Goal: Transaction & Acquisition: Purchase product/service

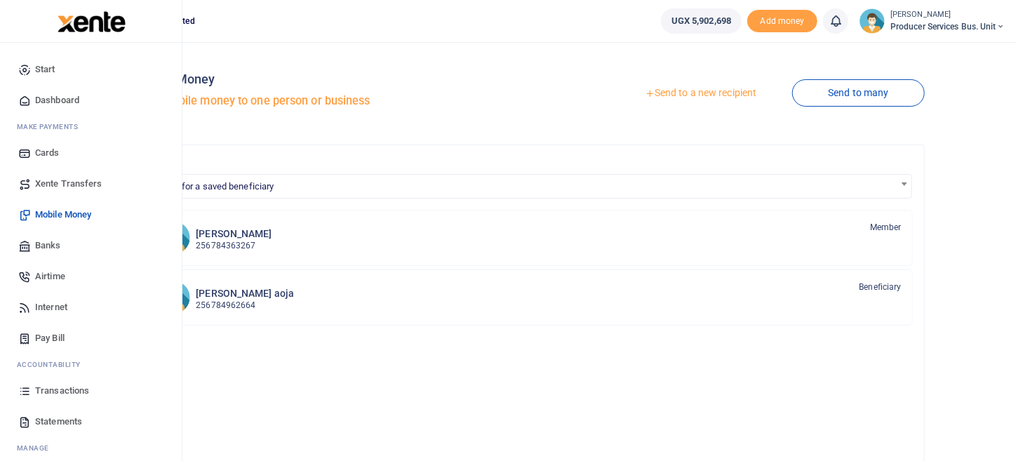
click at [51, 279] on span "Airtime" at bounding box center [50, 277] width 30 height 14
click at [79, 213] on span "Mobile Money" at bounding box center [63, 215] width 56 height 14
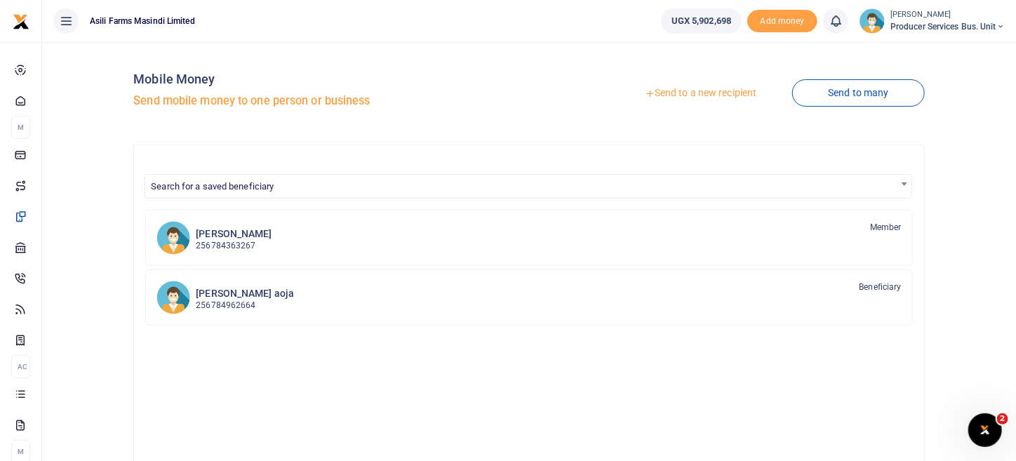
click at [696, 97] on link "Send to a new recipient" at bounding box center [700, 93] width 183 height 25
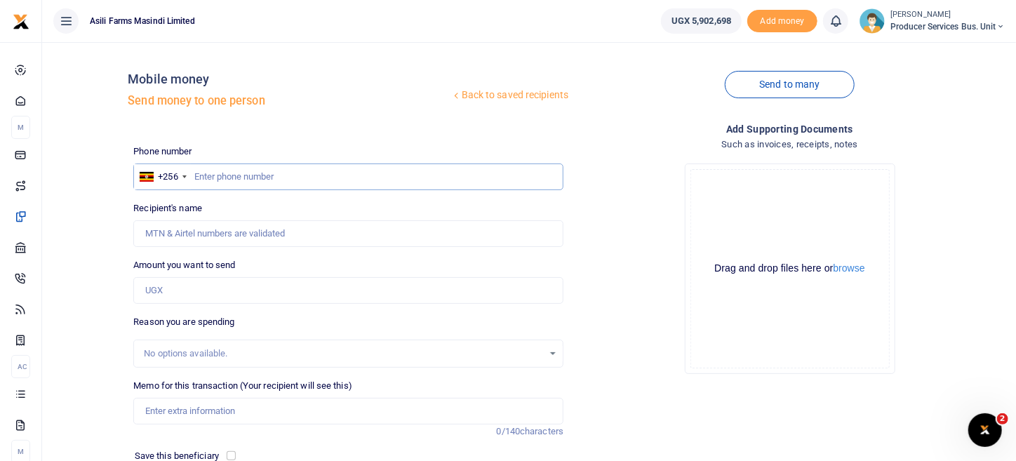
click at [218, 178] on input "text" at bounding box center [348, 177] width 430 height 27
paste input "0701893174"
click at [194, 174] on input "0701893174" at bounding box center [348, 177] width 430 height 27
click at [197, 178] on input "0701893174" at bounding box center [348, 177] width 430 height 27
type input "0701893174"
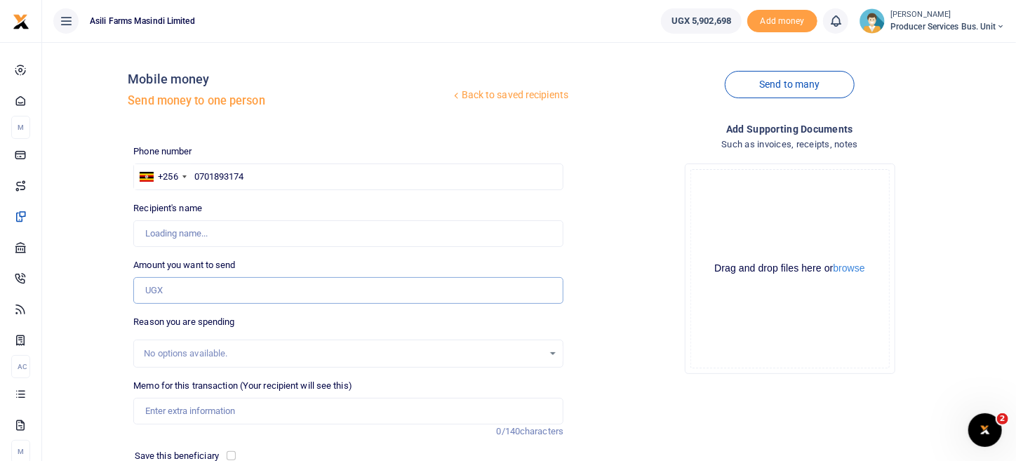
click at [163, 290] on input "Amount you want to send" at bounding box center [348, 290] width 430 height 27
type input "12"
type input "George Lwigale"
click at [109, 271] on div "Back to saved recipients Mobile money Send money to one person Send to many Pho…" at bounding box center [529, 306] width 963 height 507
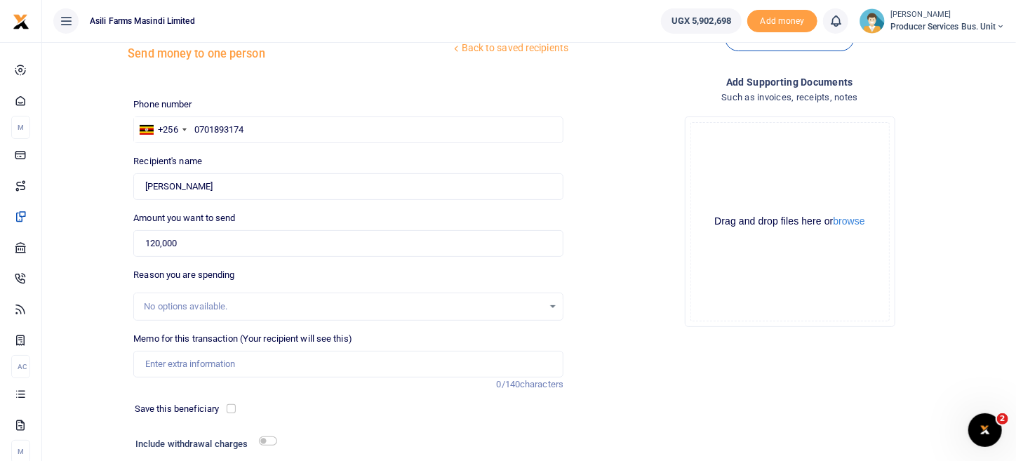
scroll to position [69, 0]
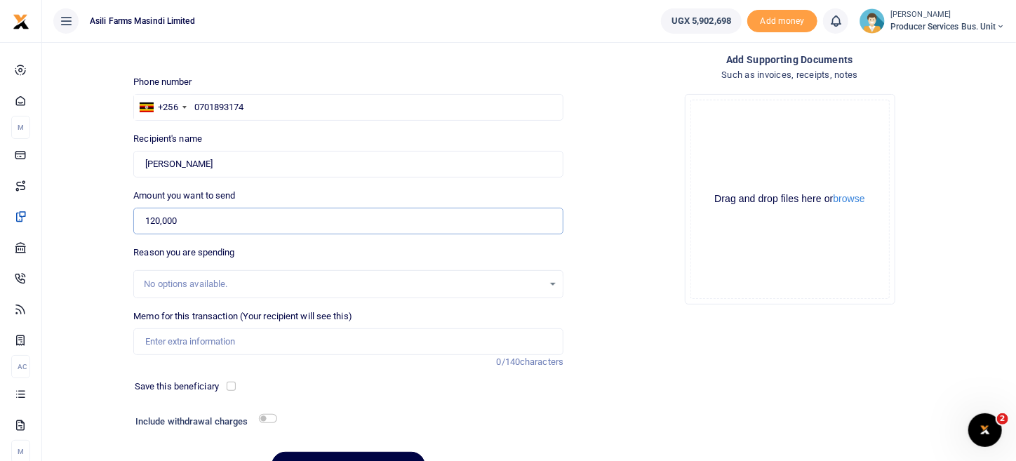
click at [180, 218] on input "120,000" at bounding box center [348, 221] width 430 height 27
type input "1,200,000"
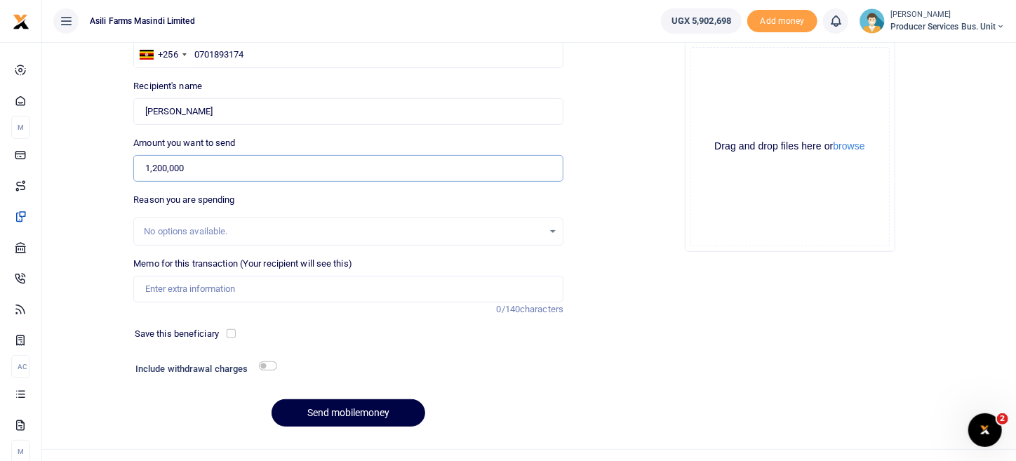
scroll to position [146, 0]
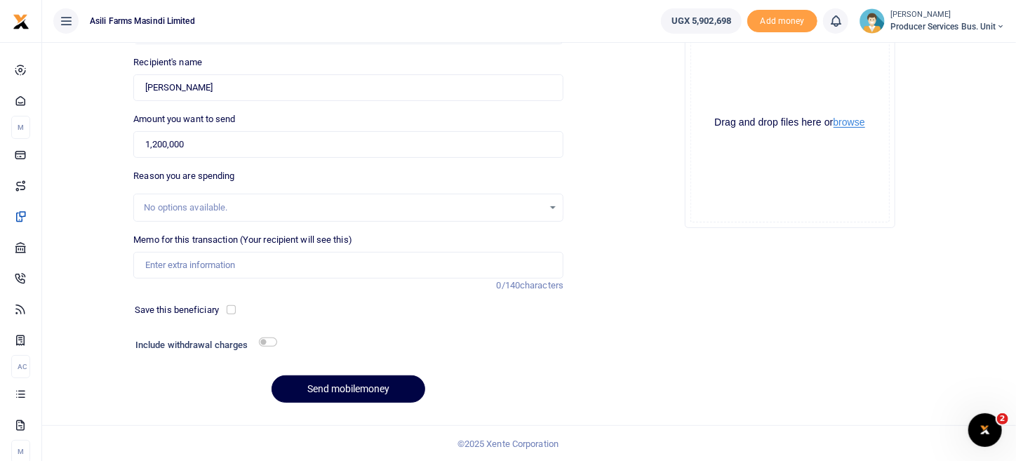
click at [858, 121] on button "browse" at bounding box center [850, 122] width 32 height 11
click at [847, 123] on button "browse" at bounding box center [850, 122] width 32 height 11
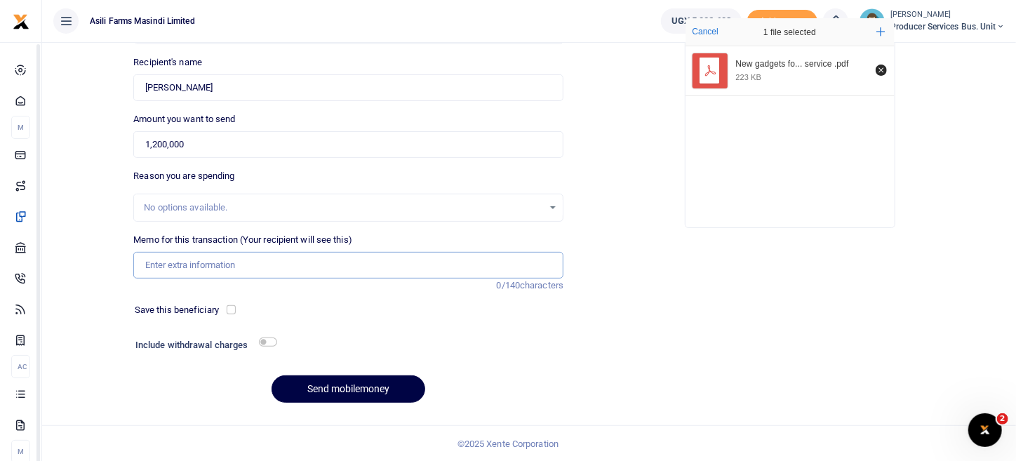
click at [233, 266] on input "Memo for this transaction (Your recipient will see this)" at bounding box center [348, 265] width 430 height 27
type input "New phone for Baluku Andrew"
click at [347, 383] on button "Send mobilemoney" at bounding box center [349, 388] width 154 height 27
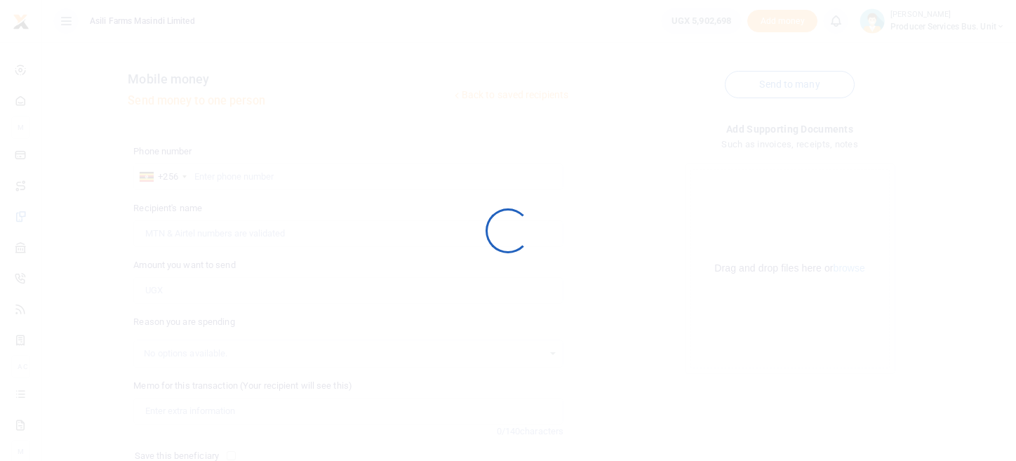
scroll to position [145, 0]
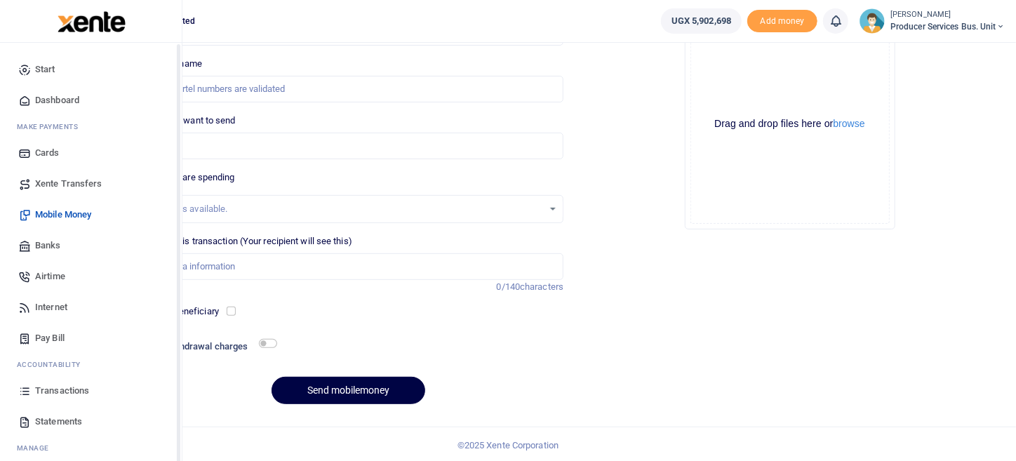
click at [57, 393] on span "Transactions" at bounding box center [62, 391] width 54 height 14
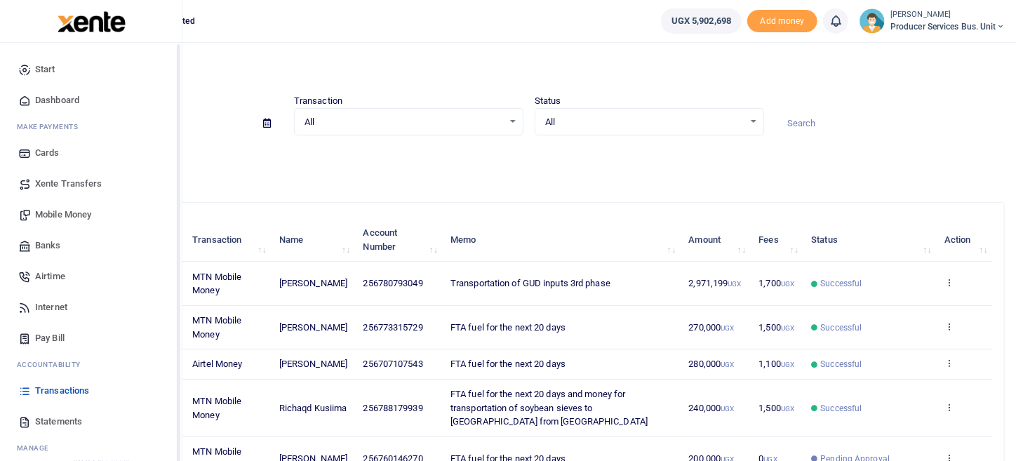
click at [55, 387] on span "Transactions" at bounding box center [62, 391] width 54 height 14
click at [74, 391] on span "Transactions" at bounding box center [62, 391] width 54 height 14
click at [34, 391] on link "Transactions" at bounding box center [90, 390] width 159 height 31
